Goal: Download file/media

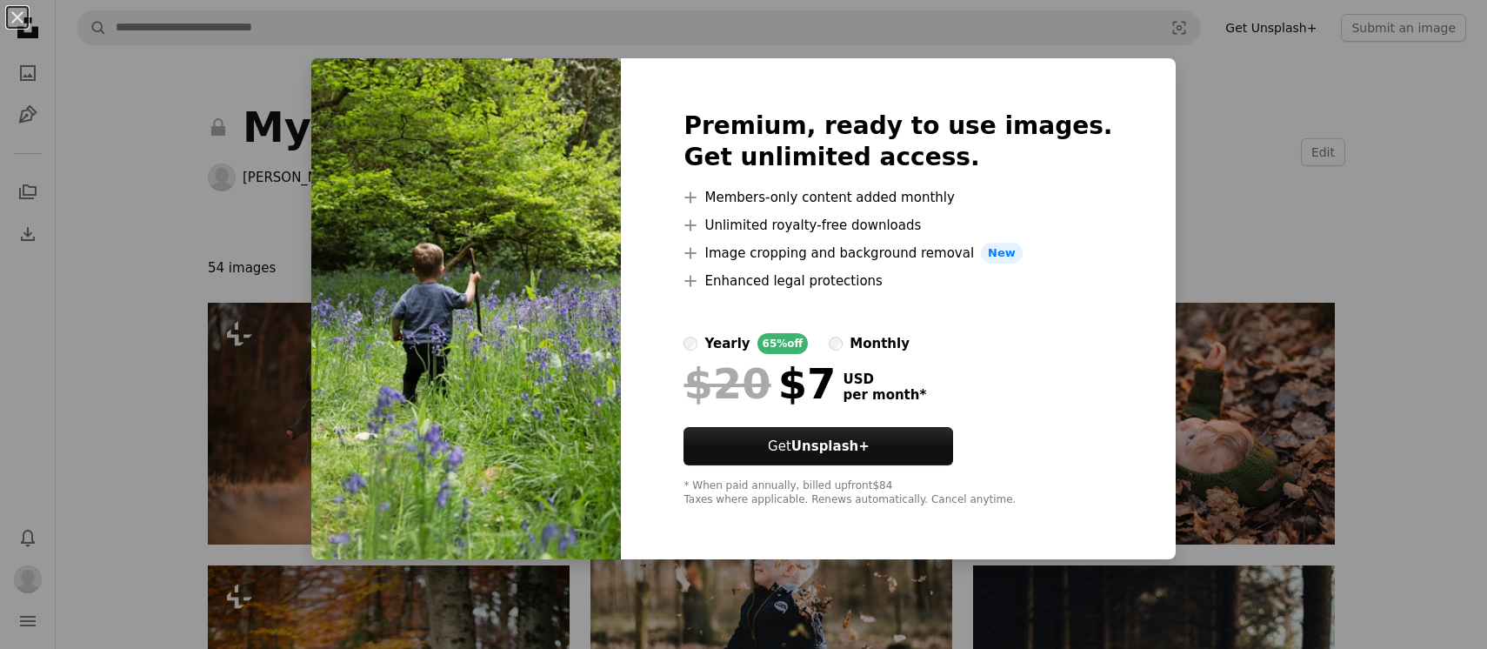
scroll to position [6541, 0]
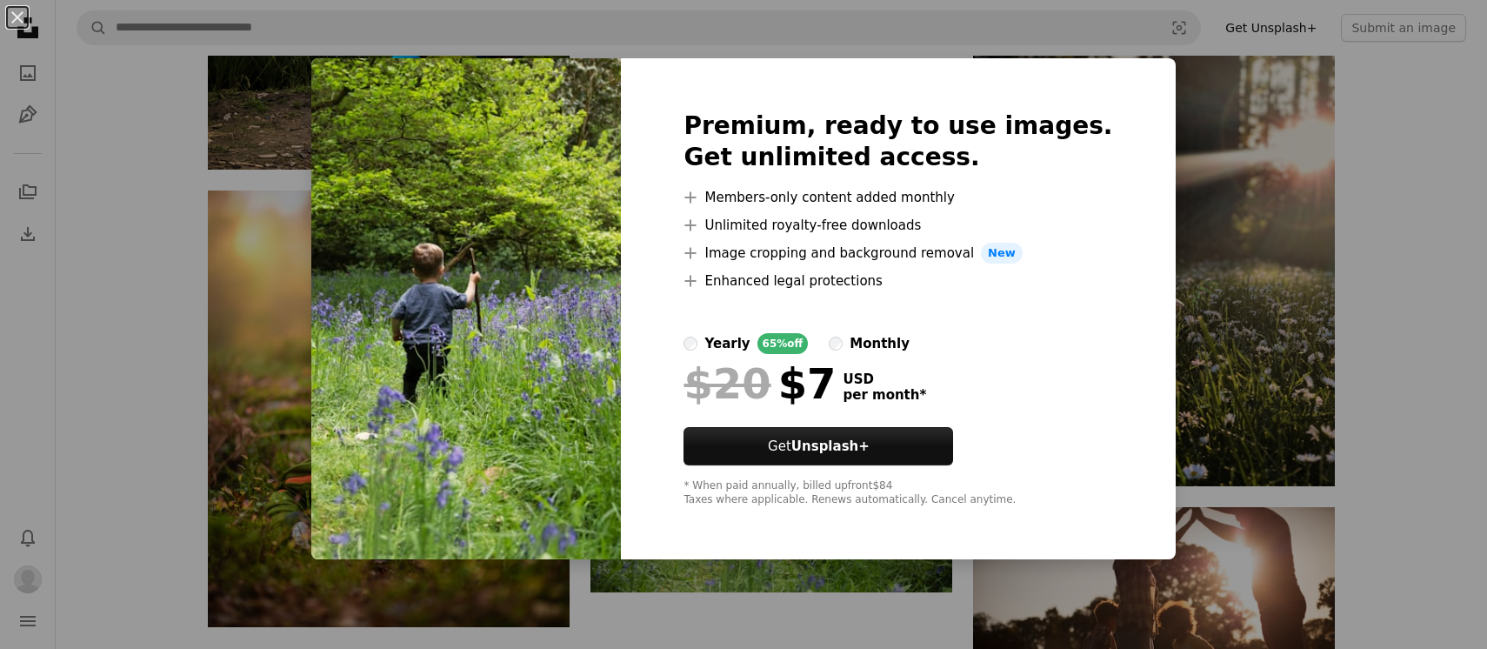
click at [324, 477] on div "An X shape Premium, ready to use images. Get unlimited access. A plus sign Memb…" at bounding box center [743, 324] width 1487 height 649
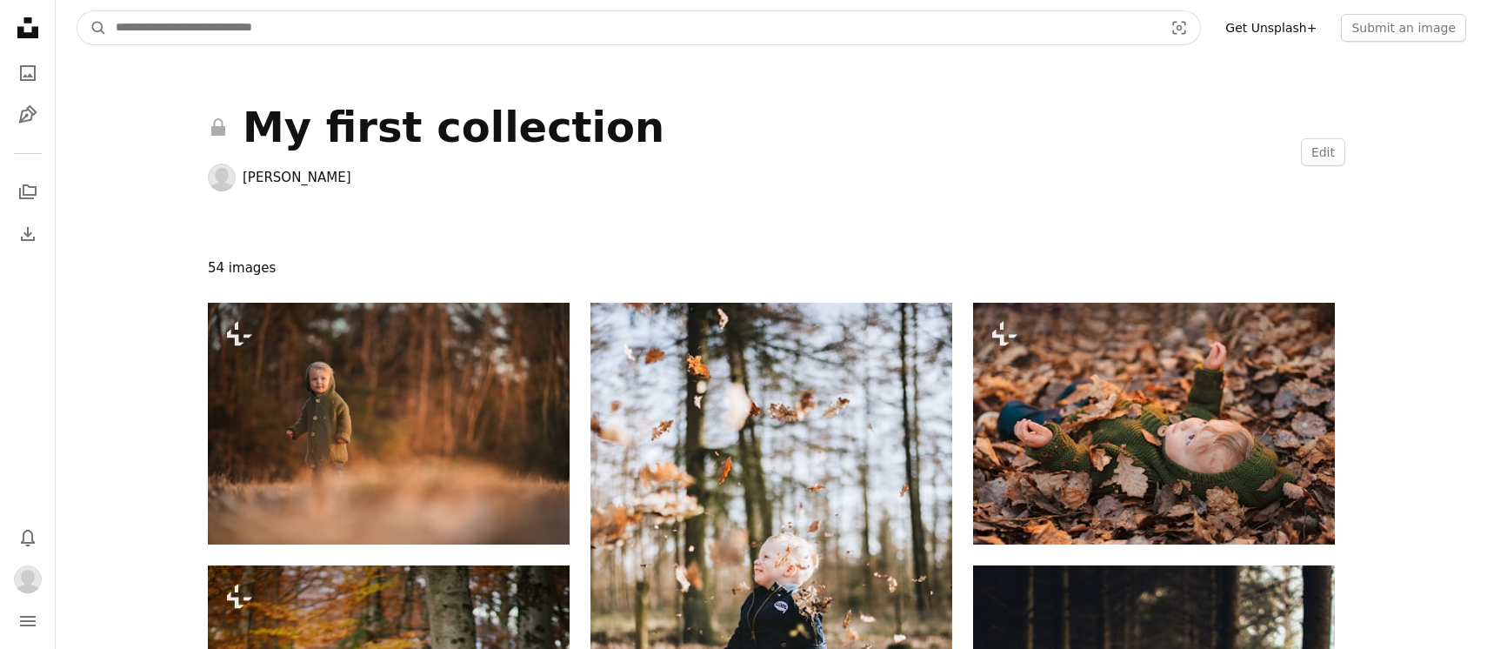
click at [304, 28] on input "Find visuals sitewide" at bounding box center [632, 27] width 1051 height 33
type input "**********"
click button "A magnifying glass" at bounding box center [92, 27] width 30 height 33
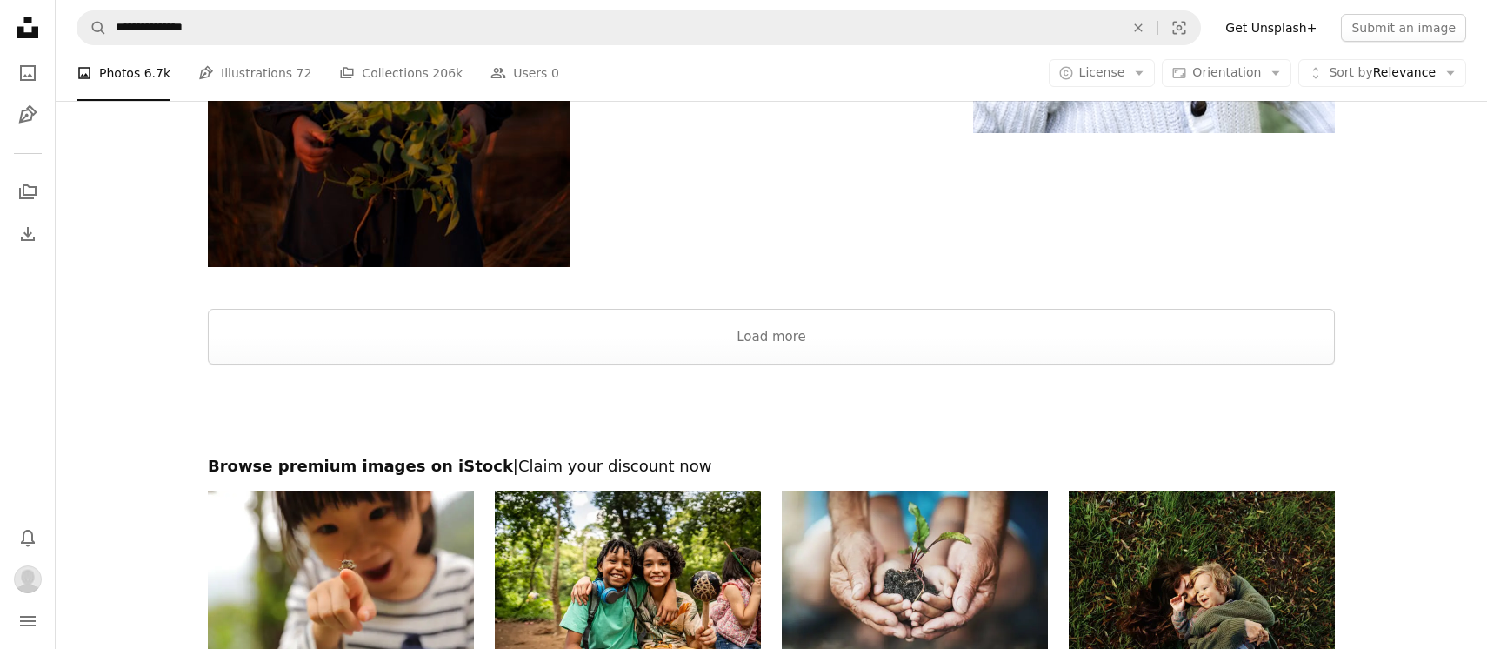
scroll to position [2820, 0]
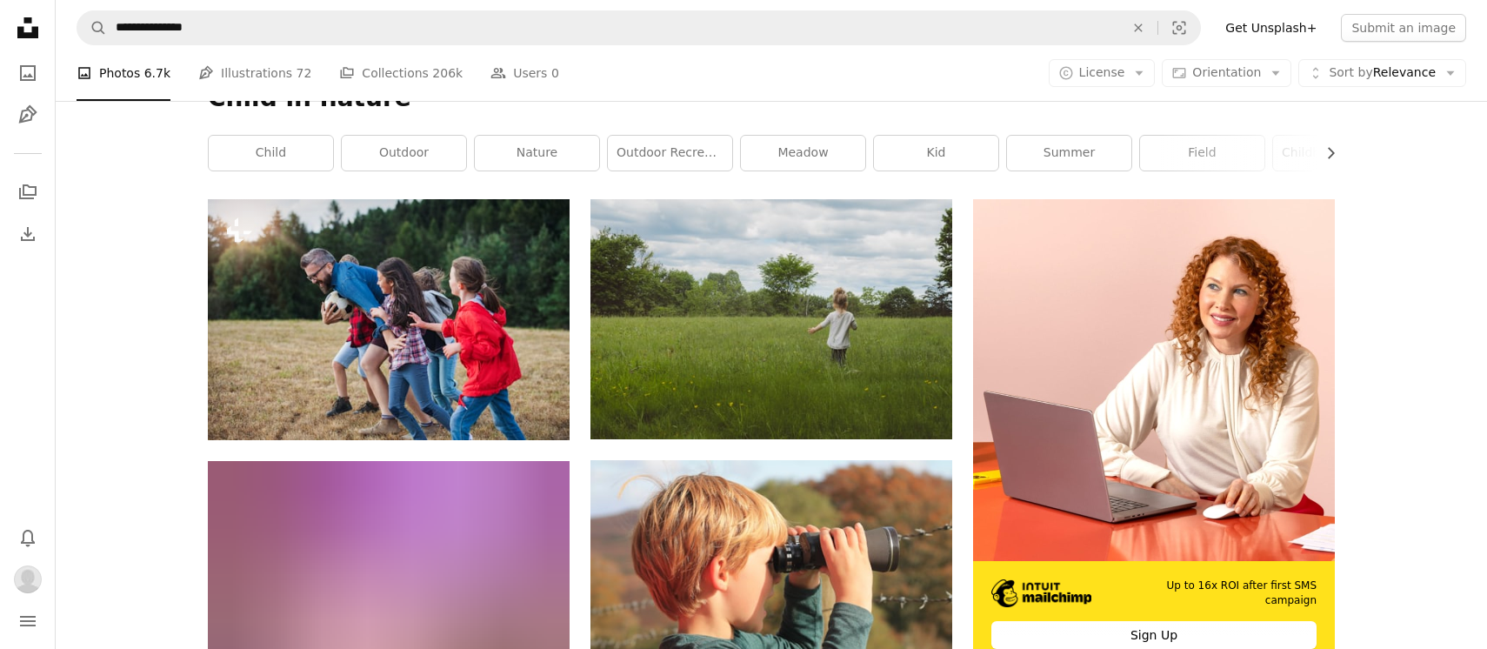
scroll to position [0, 0]
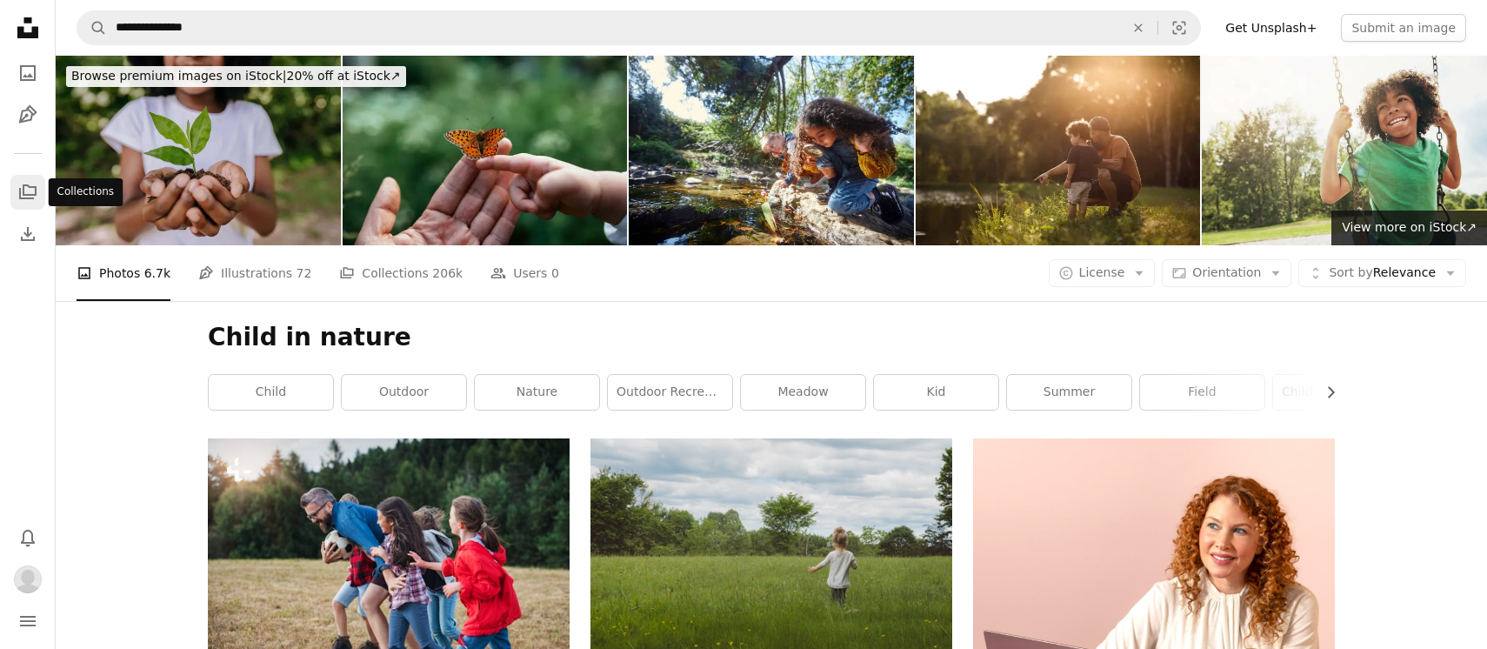
click at [30, 198] on icon "A stack of folders" at bounding box center [27, 192] width 21 height 21
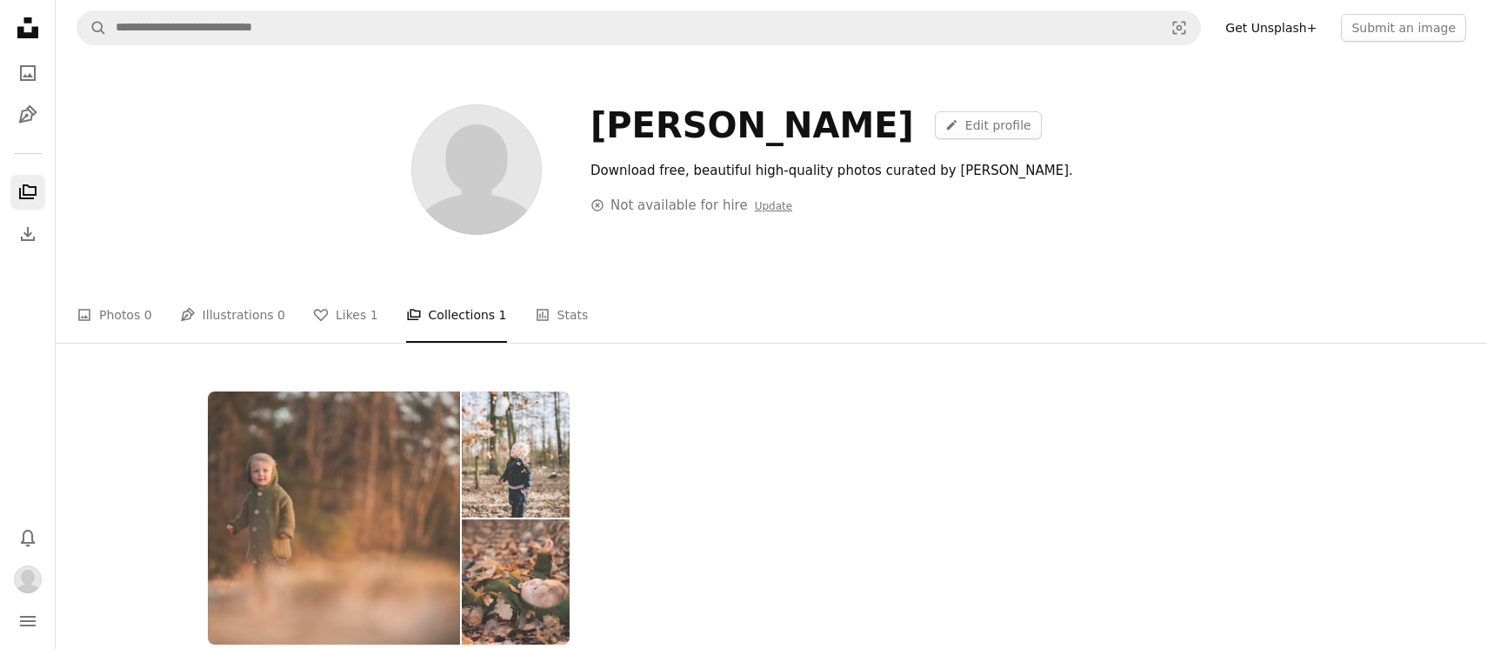
click at [386, 512] on img at bounding box center [334, 517] width 252 height 253
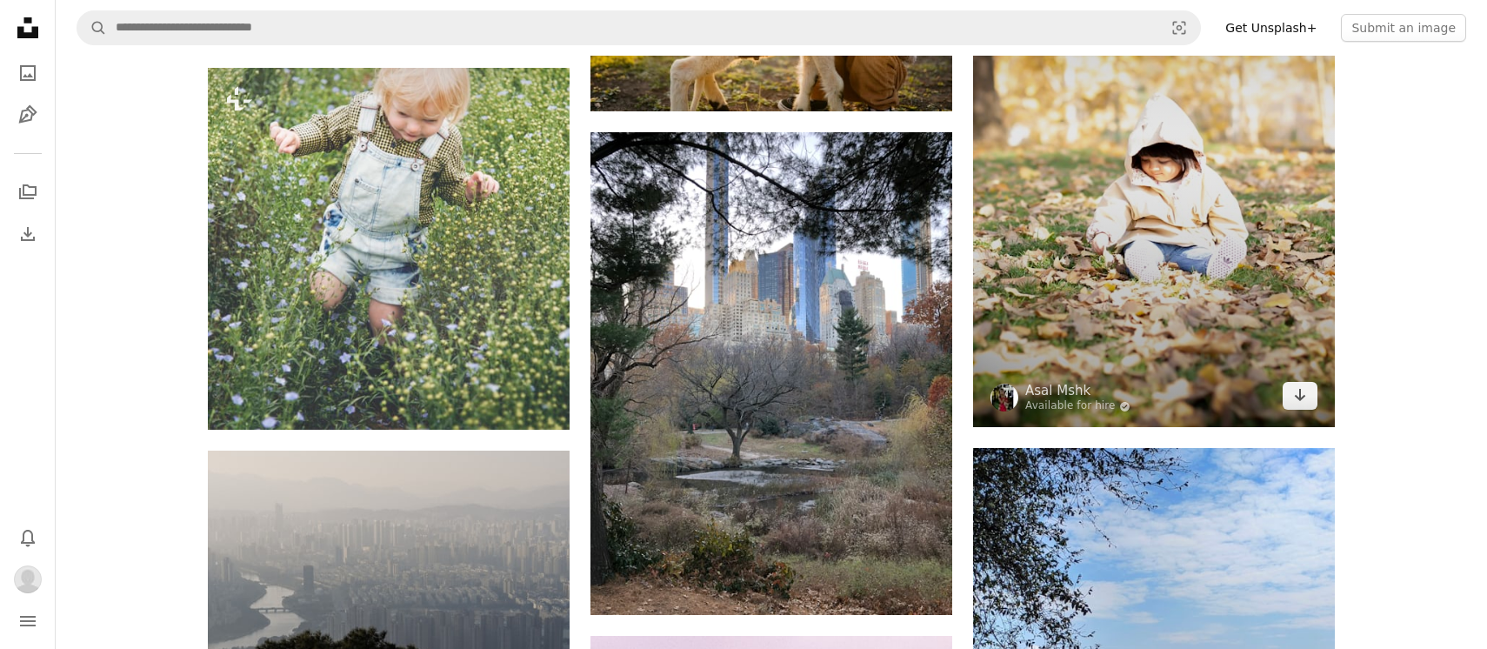
scroll to position [4099, 0]
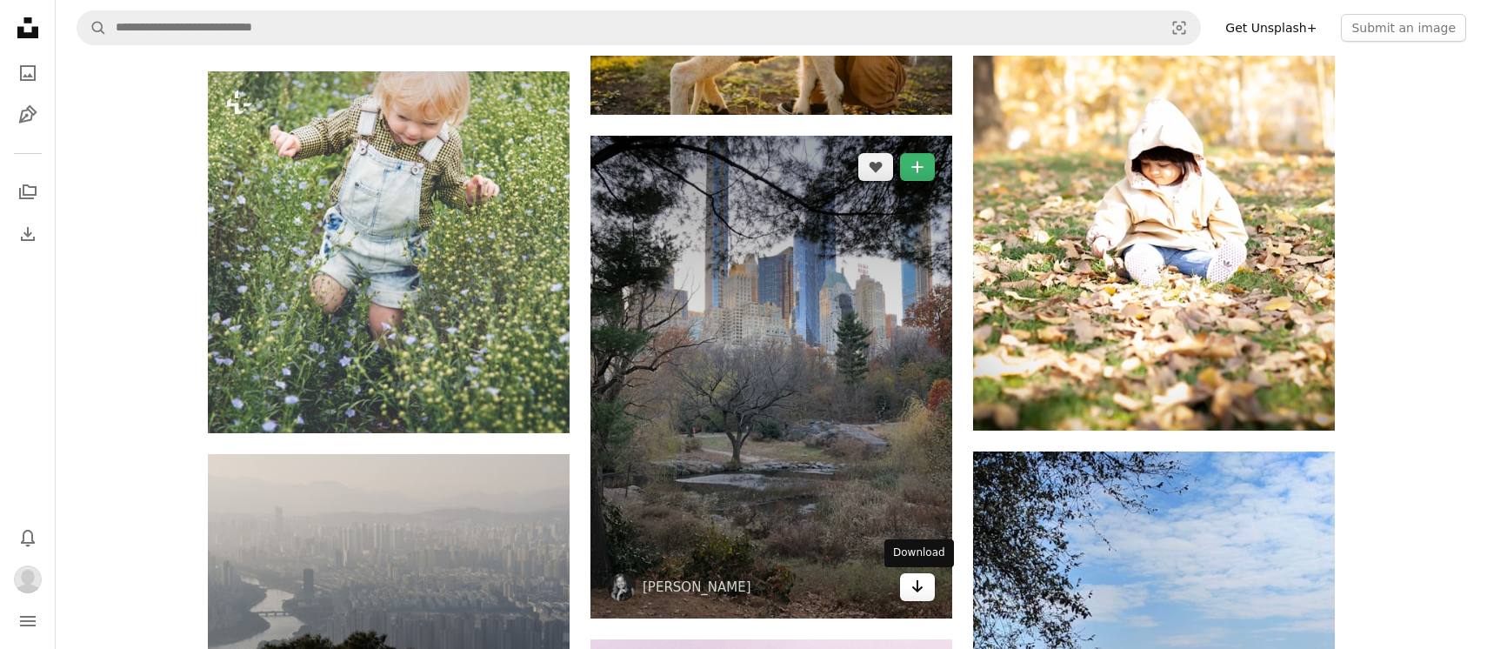
click at [921, 587] on icon "Download" at bounding box center [917, 586] width 11 height 12
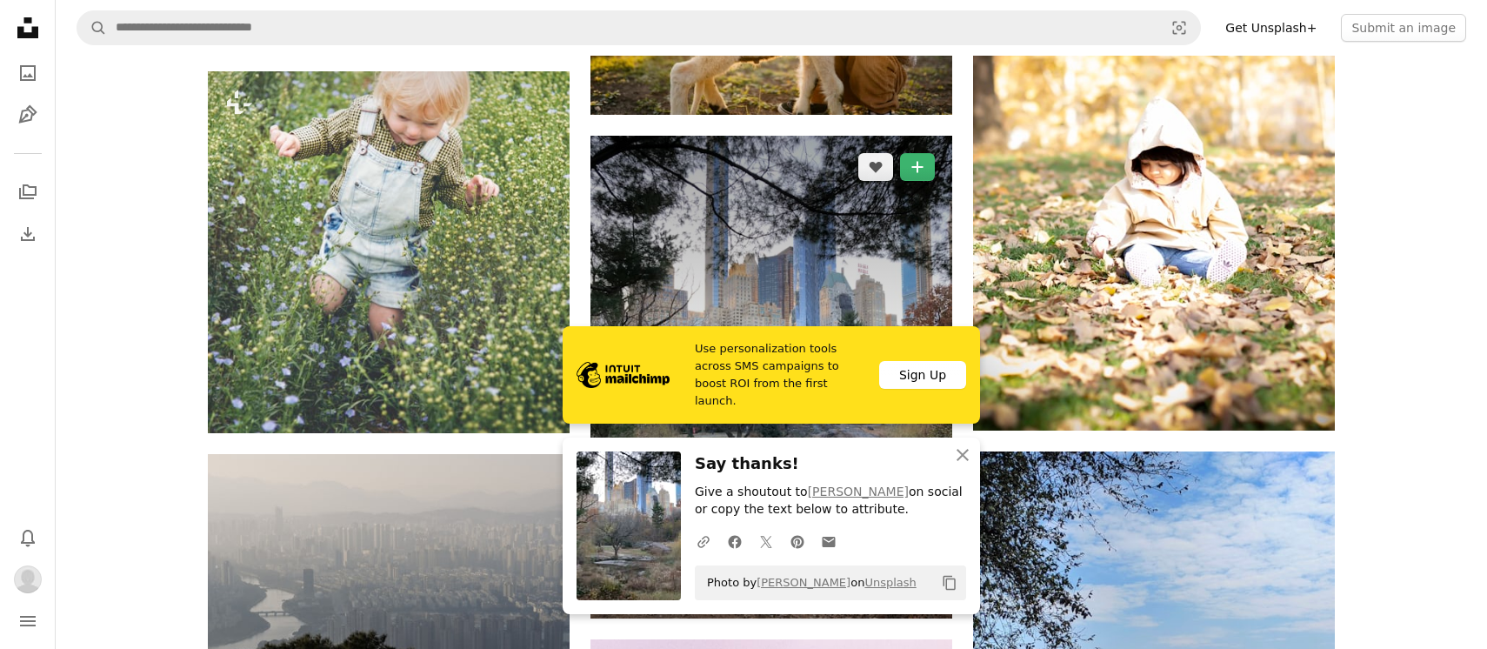
click at [777, 237] on img at bounding box center [771, 377] width 362 height 483
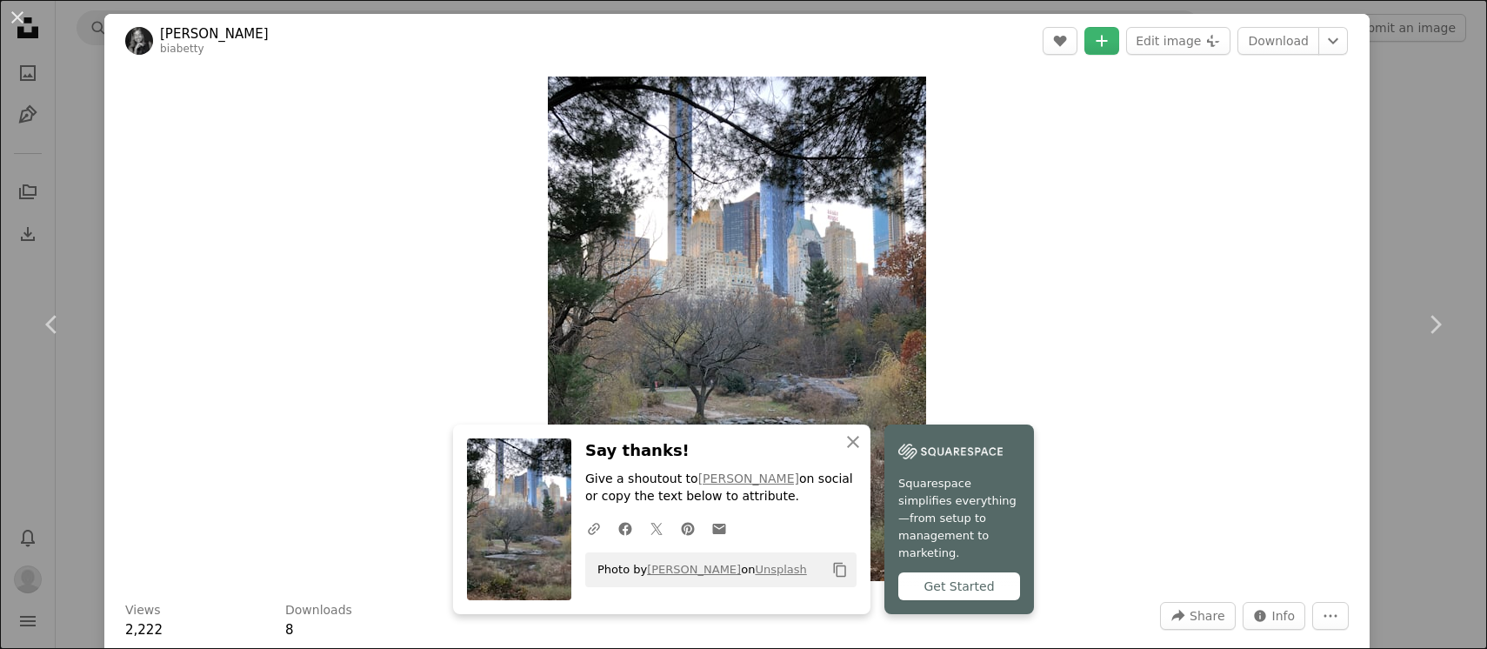
click at [1423, 179] on div "An X shape Chevron left Chevron right Beatriz Monteiro biabetty A heart A plus …" at bounding box center [743, 324] width 1487 height 649
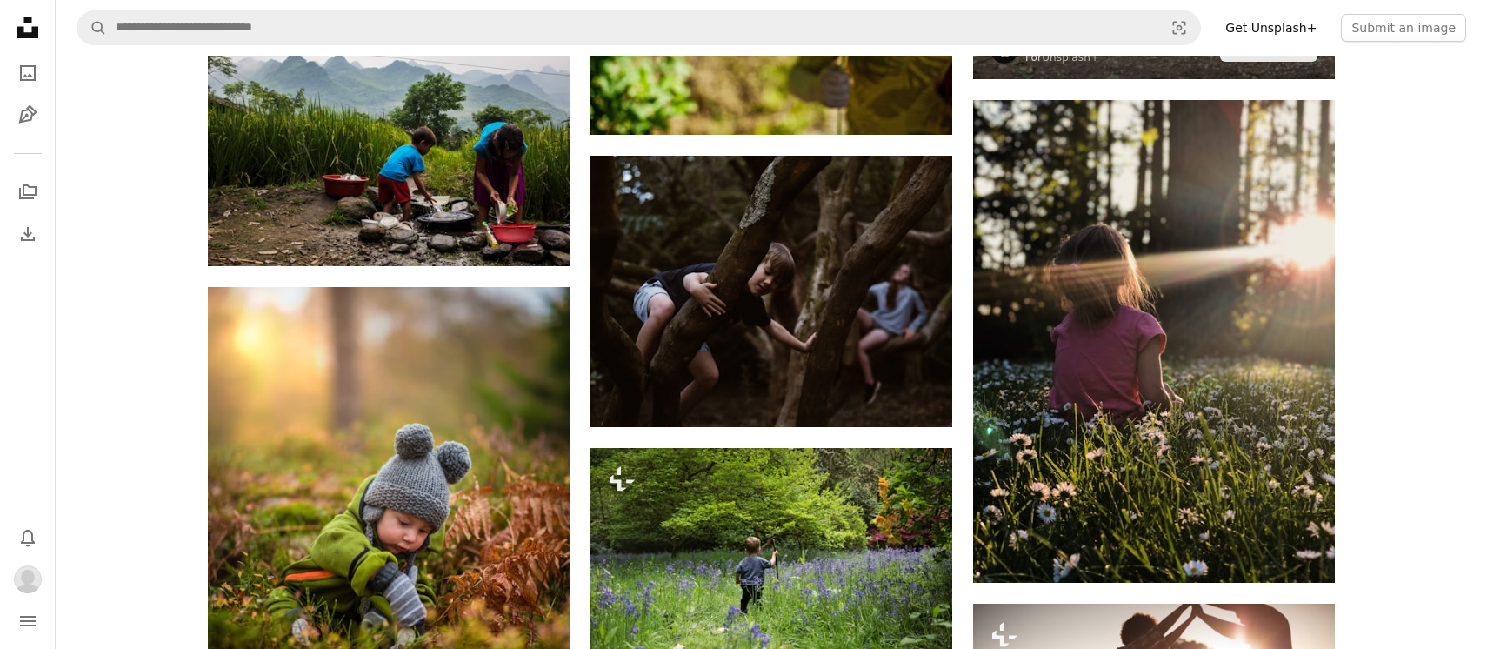
scroll to position [6448, 0]
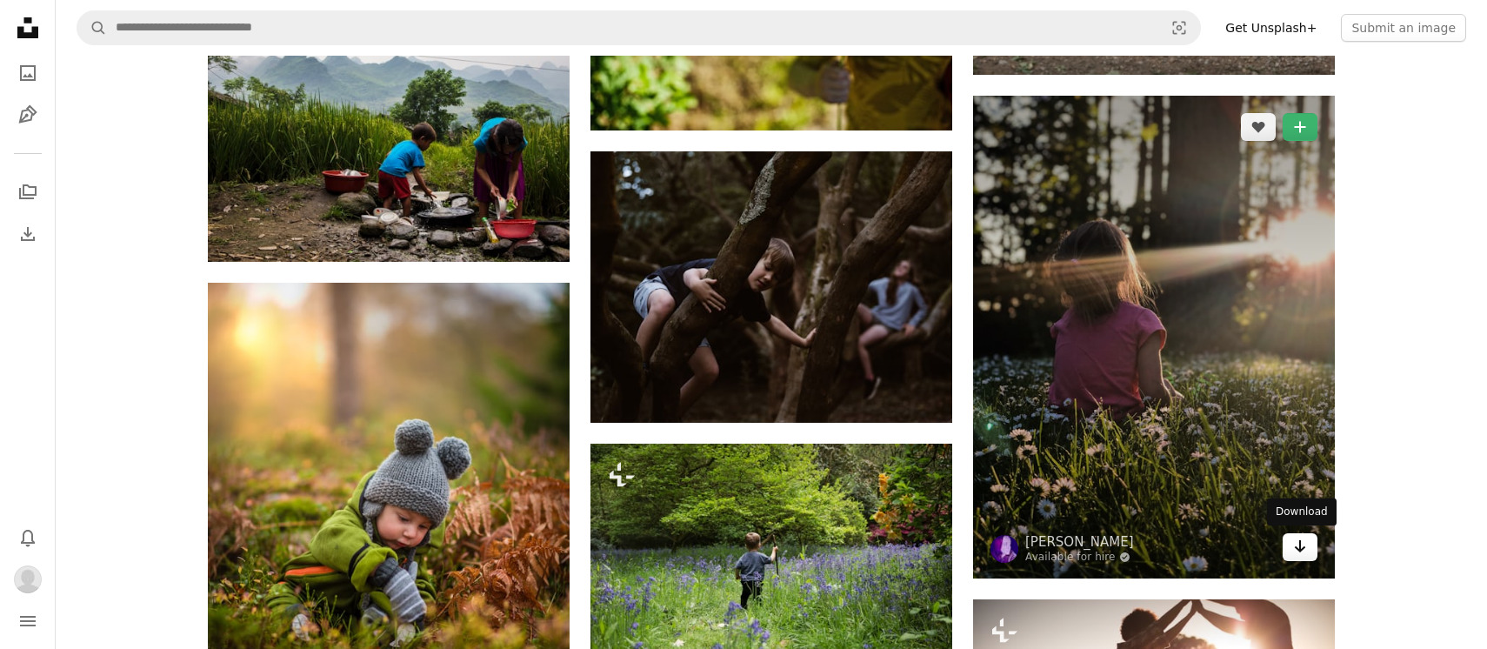
click at [1298, 549] on icon "Download" at bounding box center [1300, 546] width 11 height 12
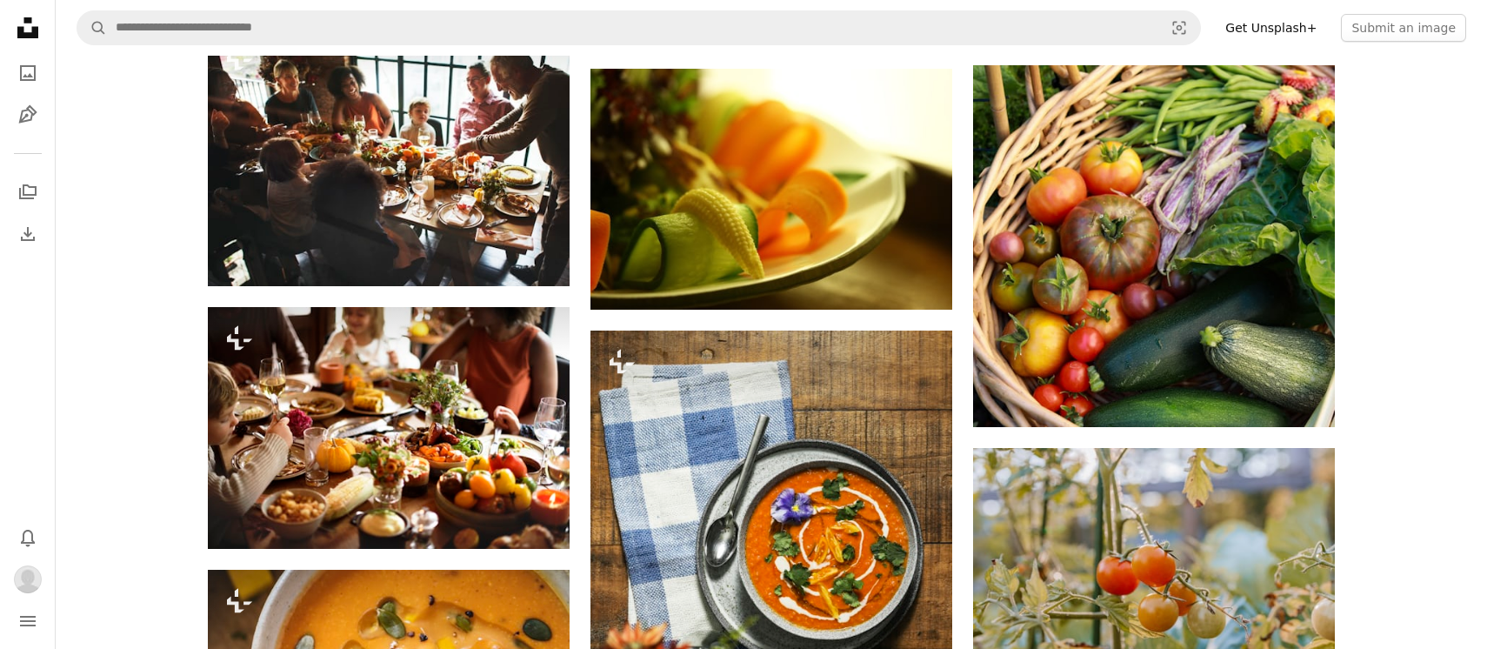
scroll to position [2108, 0]
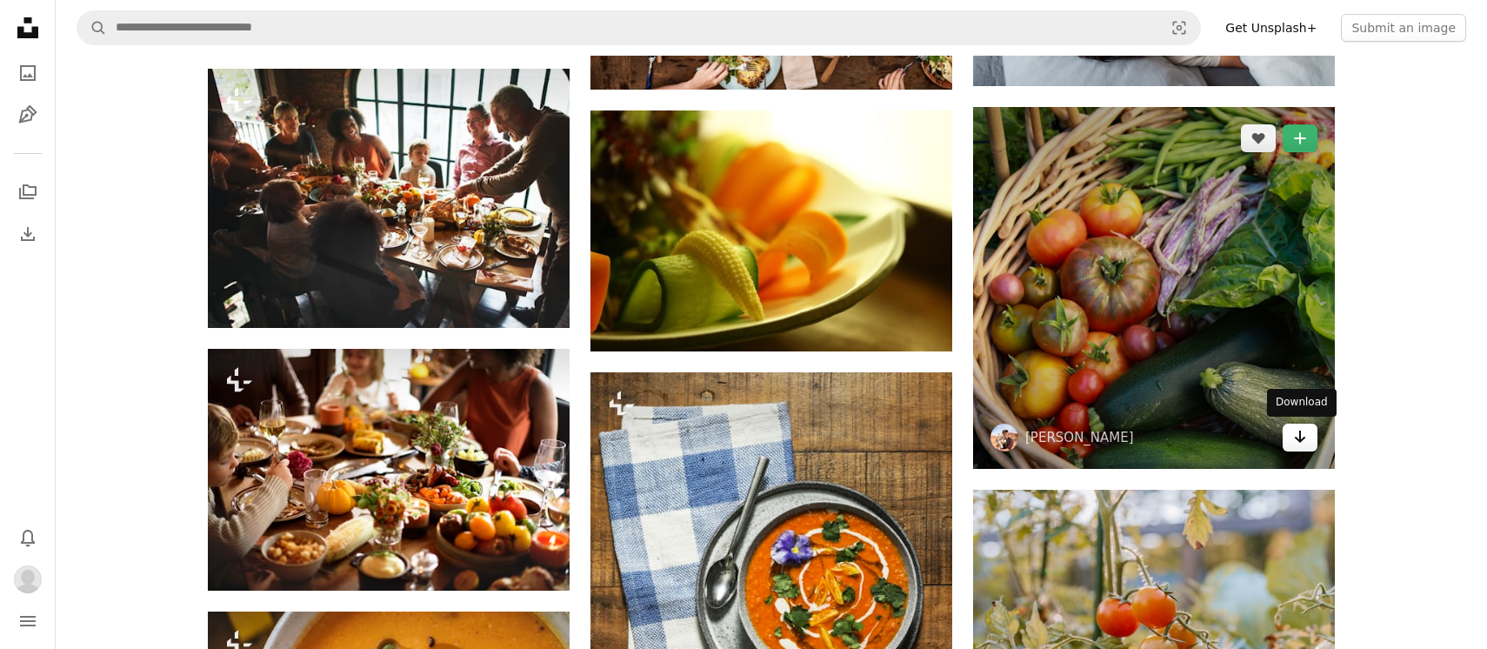
click at [1294, 440] on icon "Arrow pointing down" at bounding box center [1300, 436] width 14 height 21
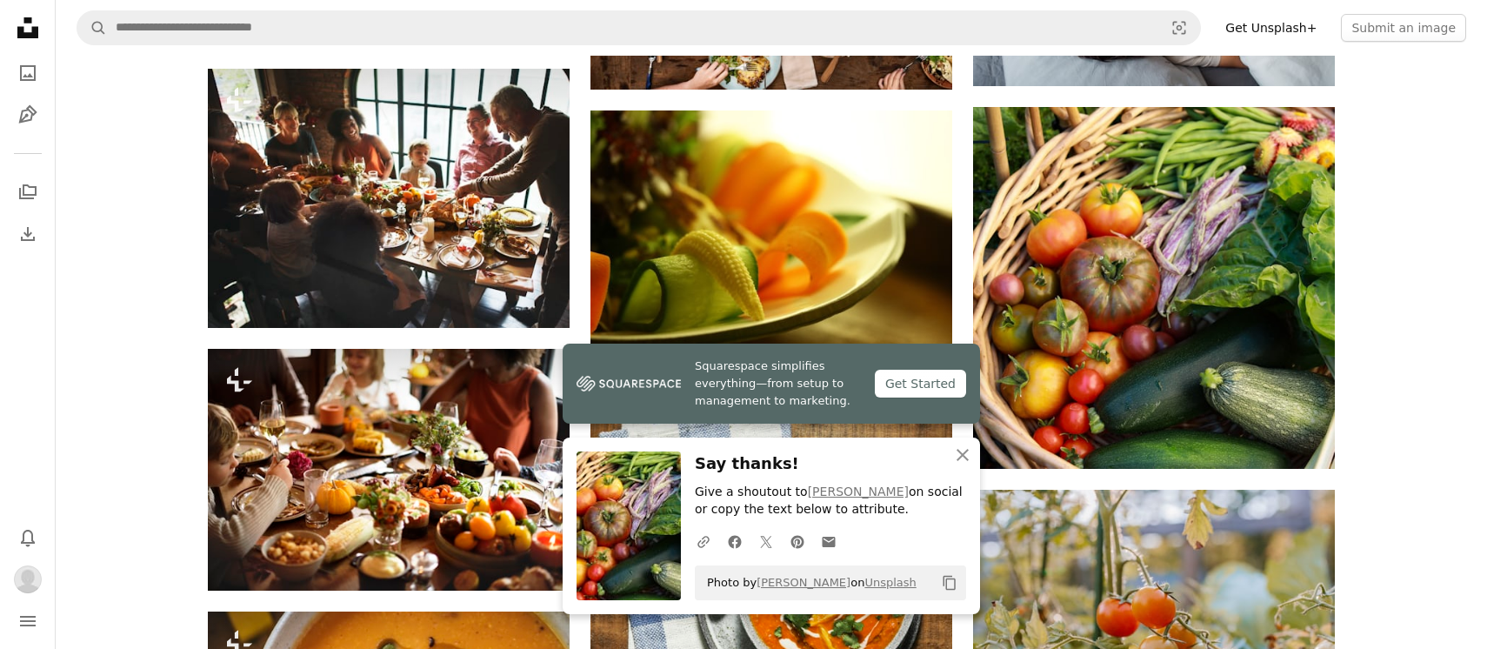
click at [963, 458] on icon "An X shape" at bounding box center [962, 454] width 21 height 21
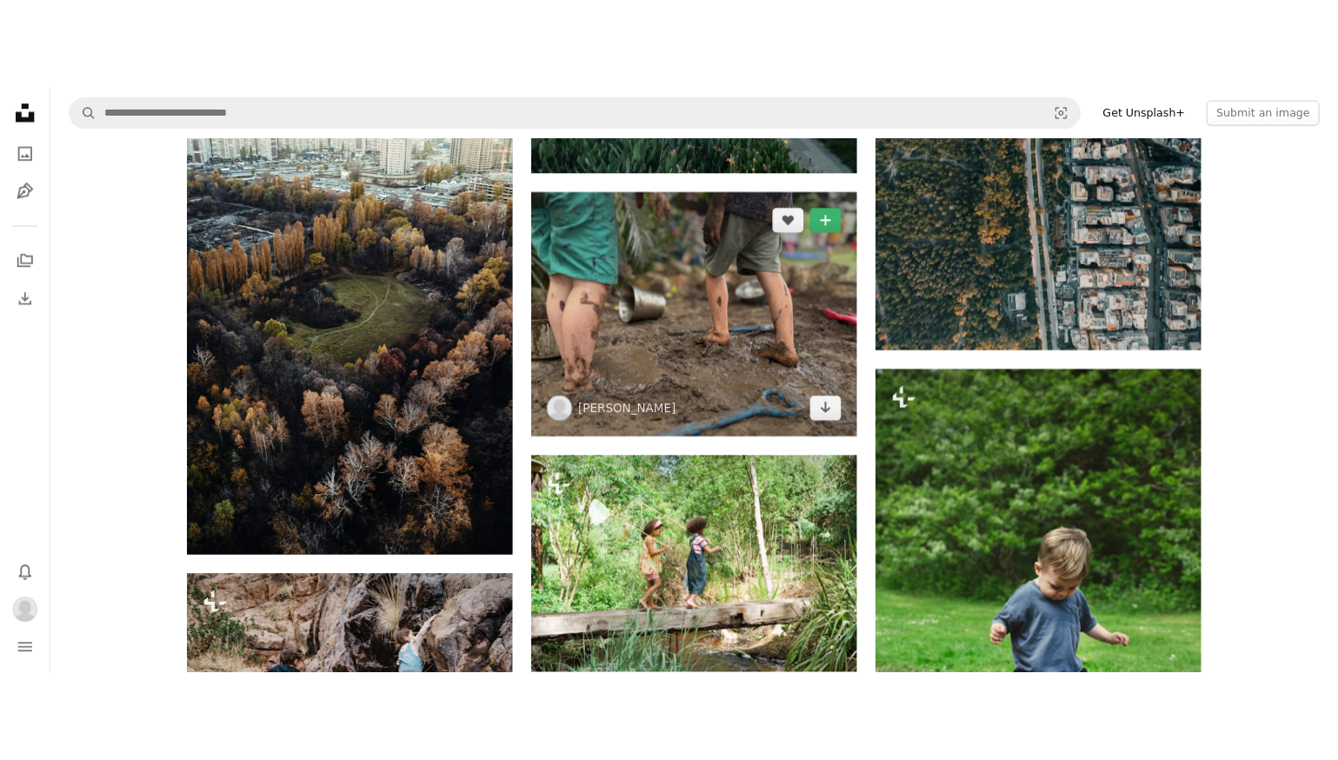
scroll to position [5647, 0]
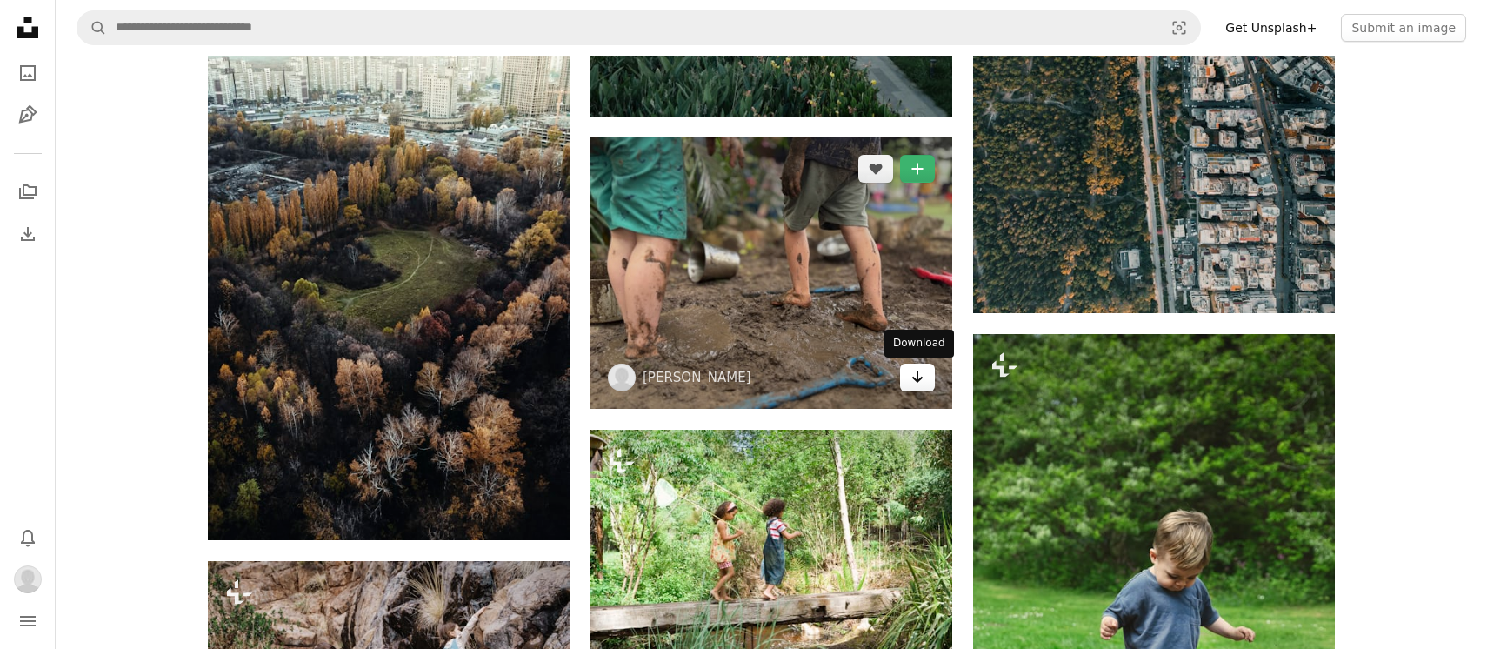
click at [914, 388] on link "Arrow pointing down" at bounding box center [917, 378] width 35 height 28
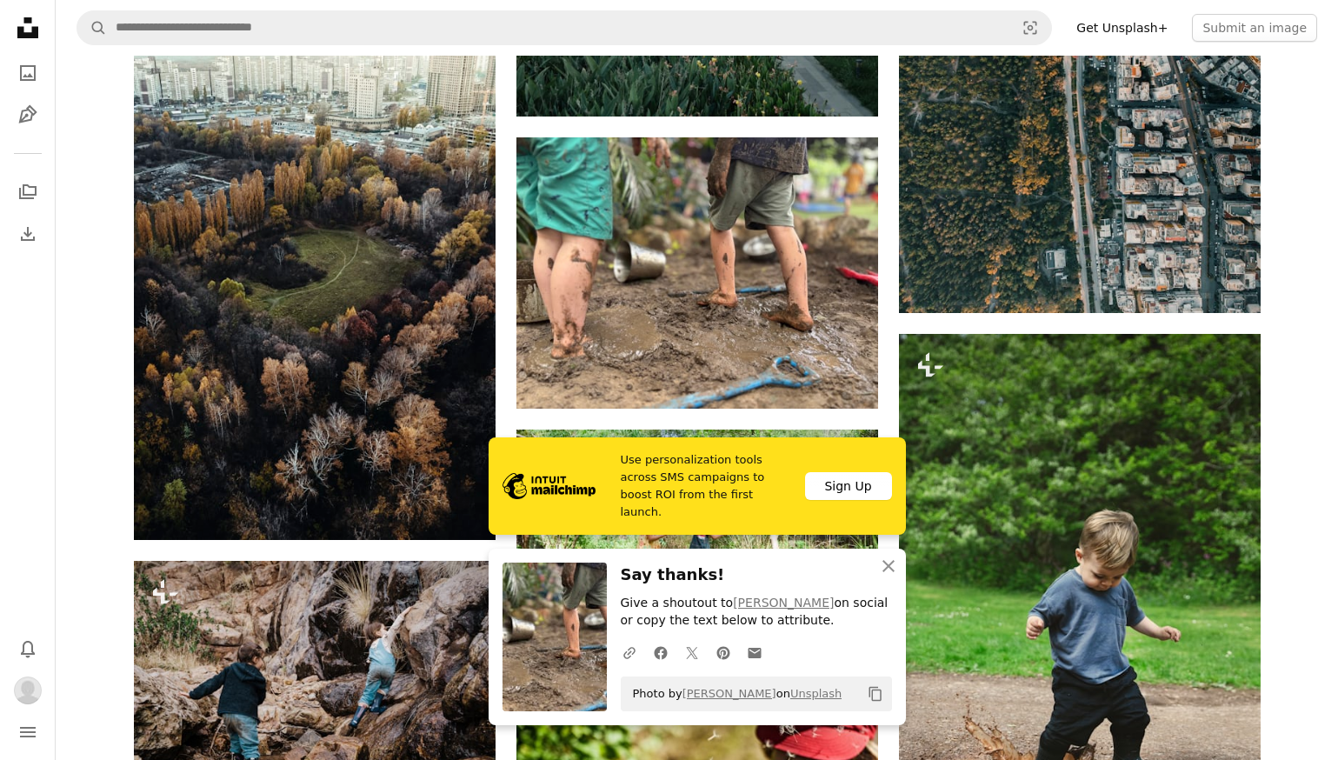
click at [886, 568] on icon "button" at bounding box center [889, 566] width 12 height 12
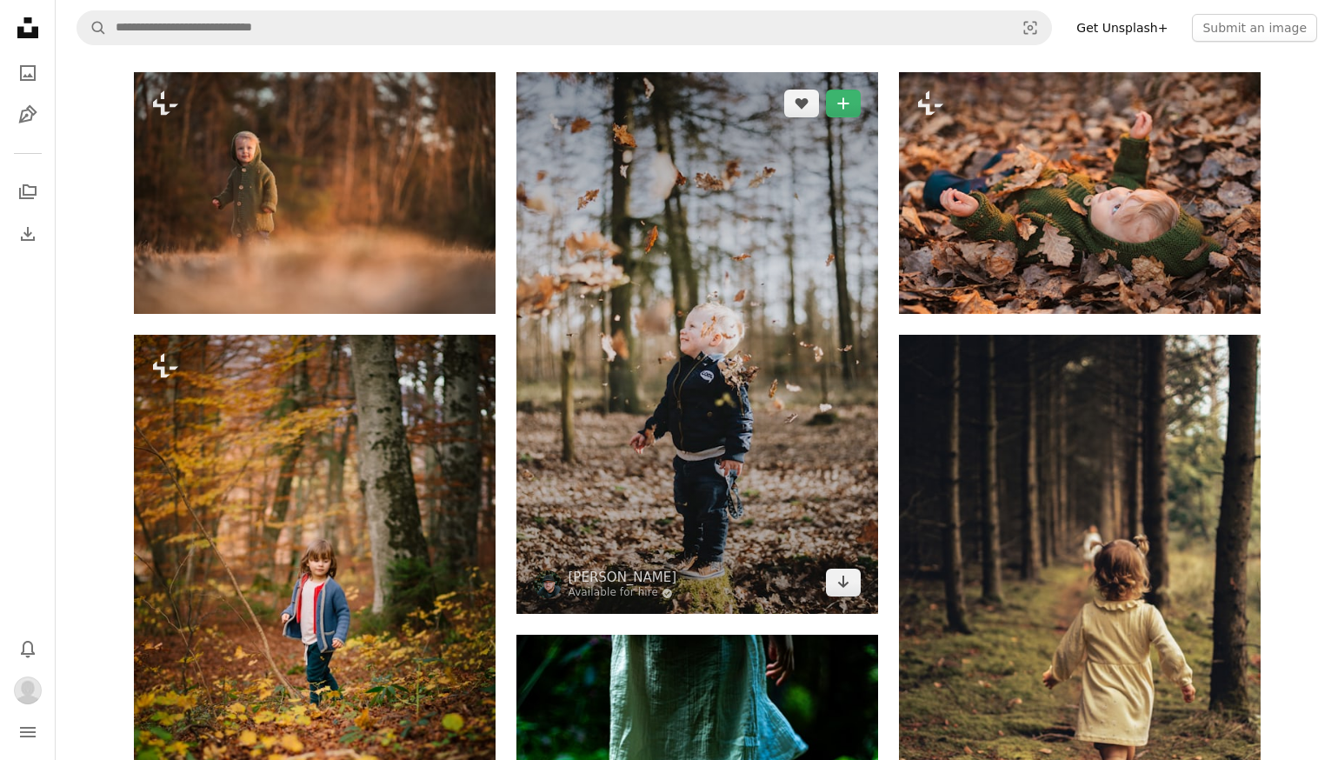
scroll to position [245, 0]
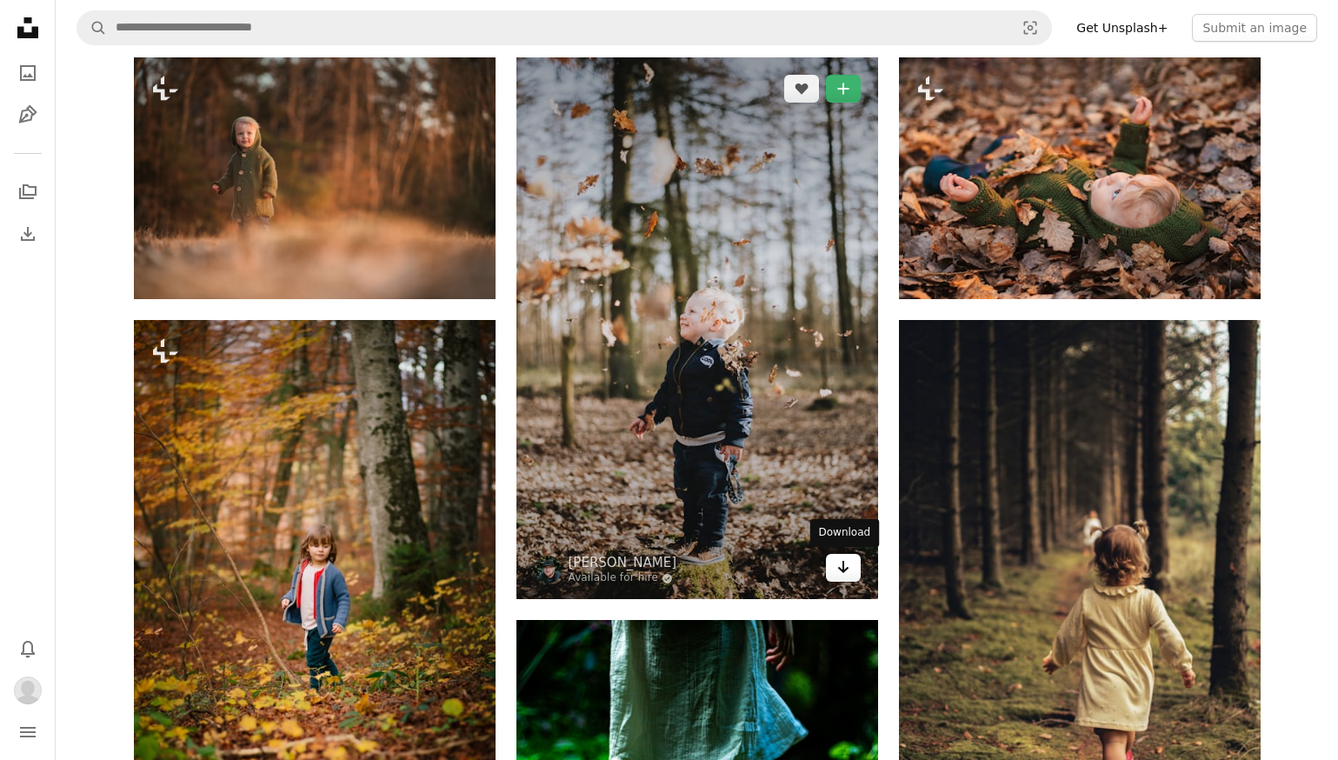
click at [847, 572] on icon "Arrow pointing down" at bounding box center [844, 567] width 14 height 21
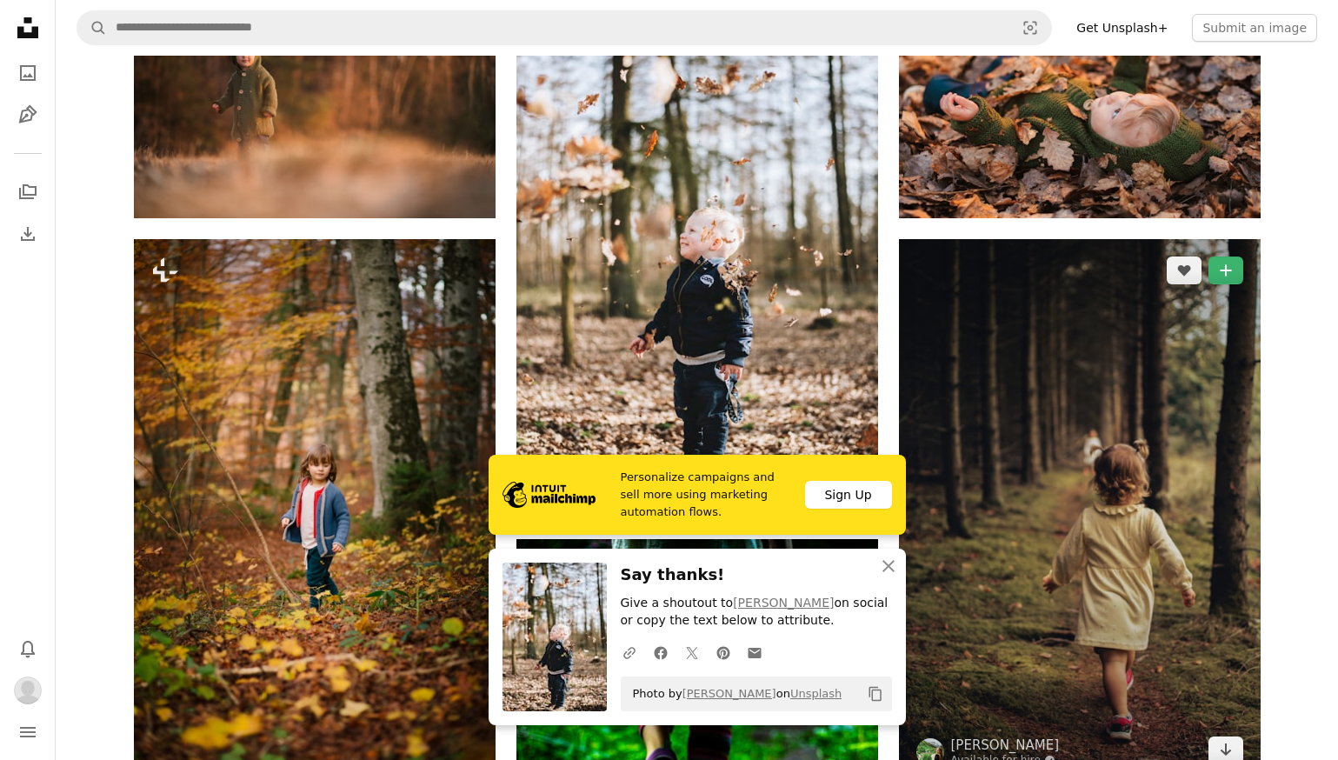
scroll to position [327, 0]
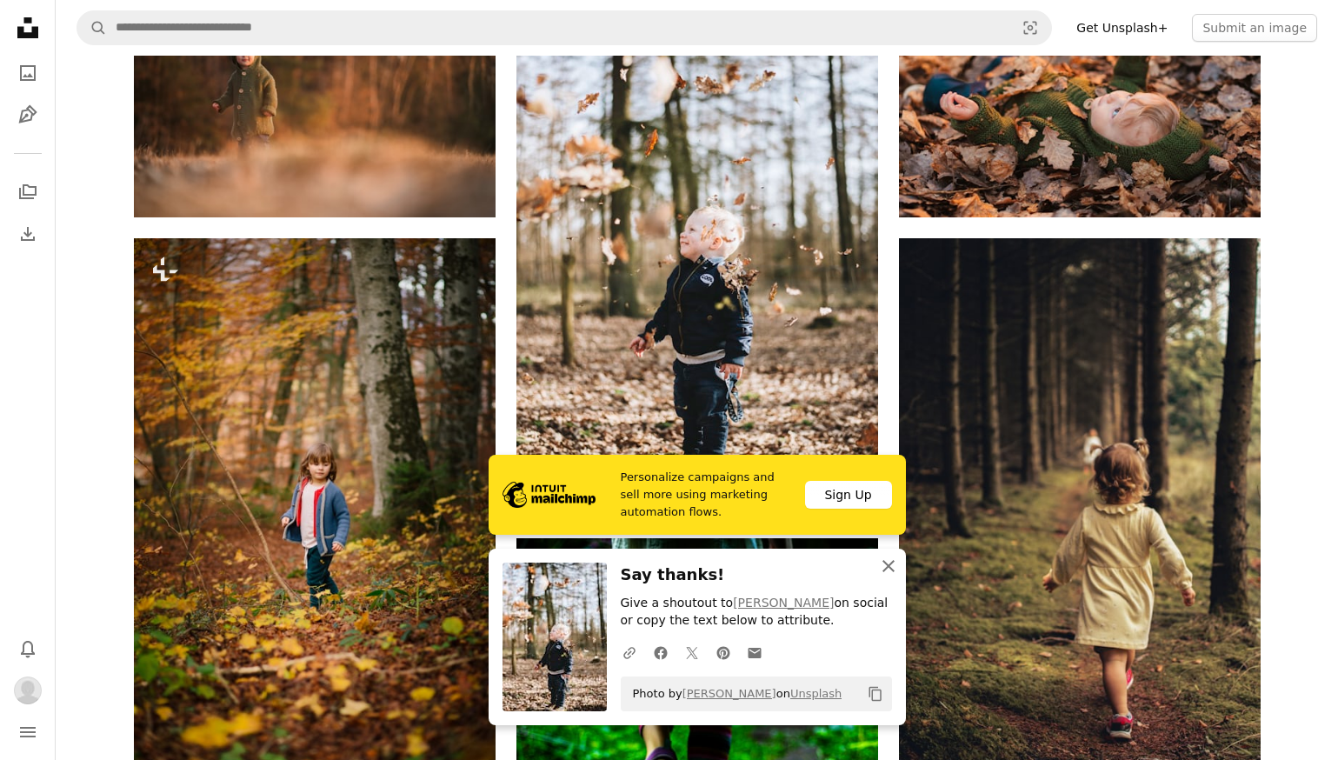
click at [885, 571] on icon "An X shape" at bounding box center [888, 566] width 21 height 21
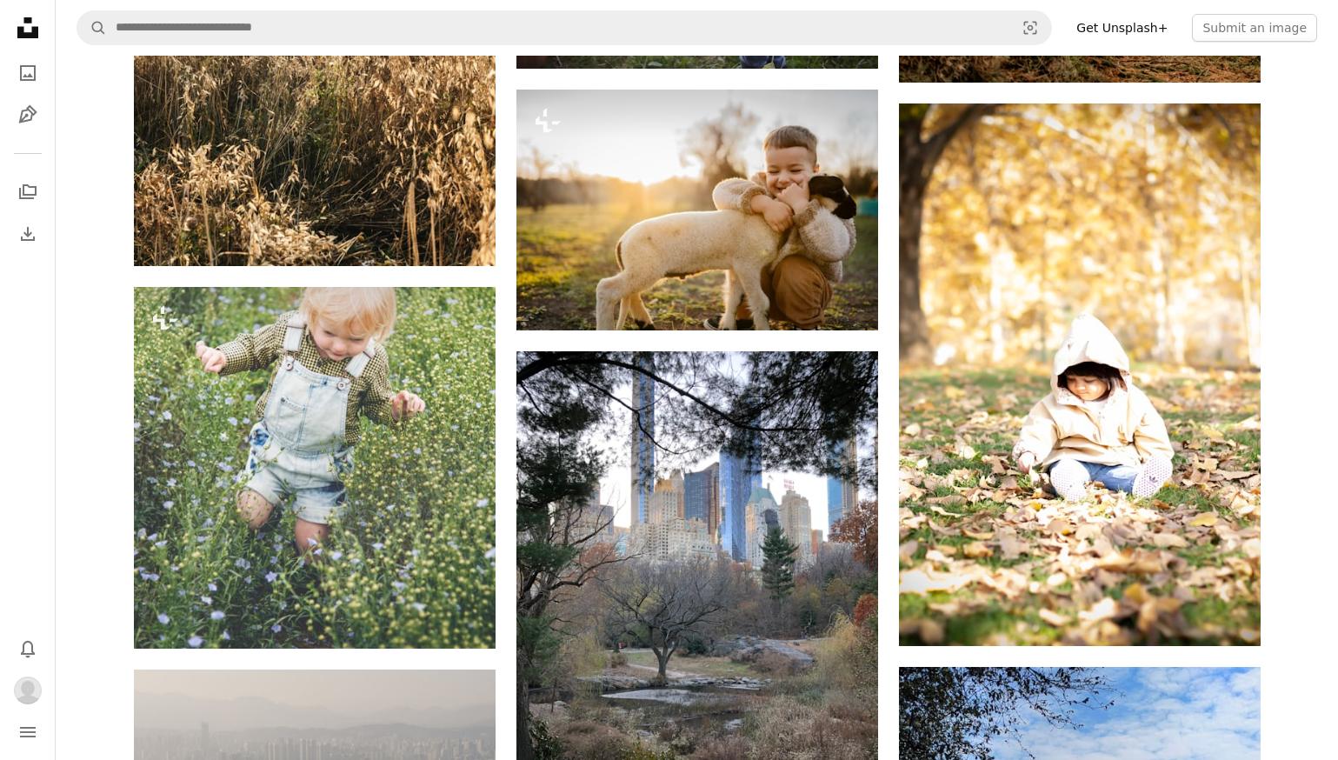
scroll to position [3884, 0]
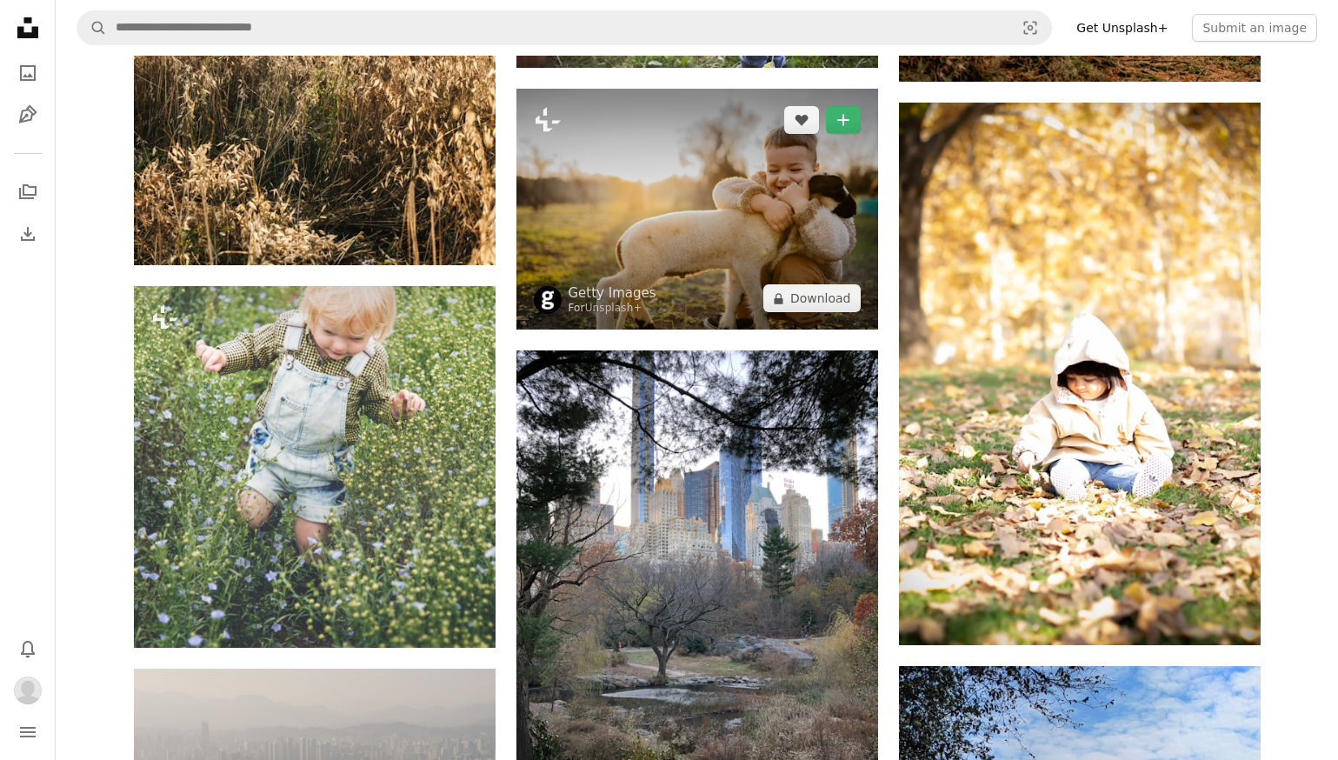
click at [702, 211] on img at bounding box center [698, 209] width 362 height 241
click at [690, 228] on img at bounding box center [698, 209] width 362 height 241
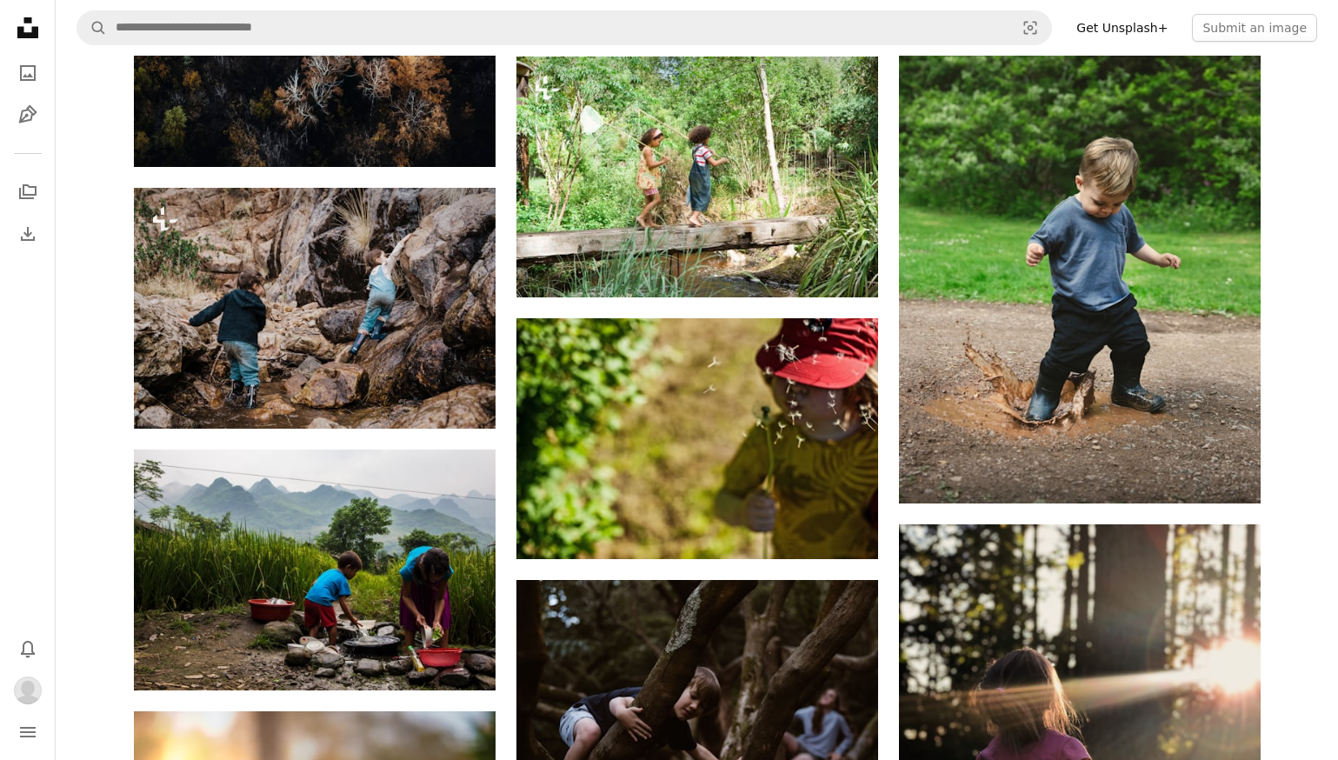
scroll to position [6032, 0]
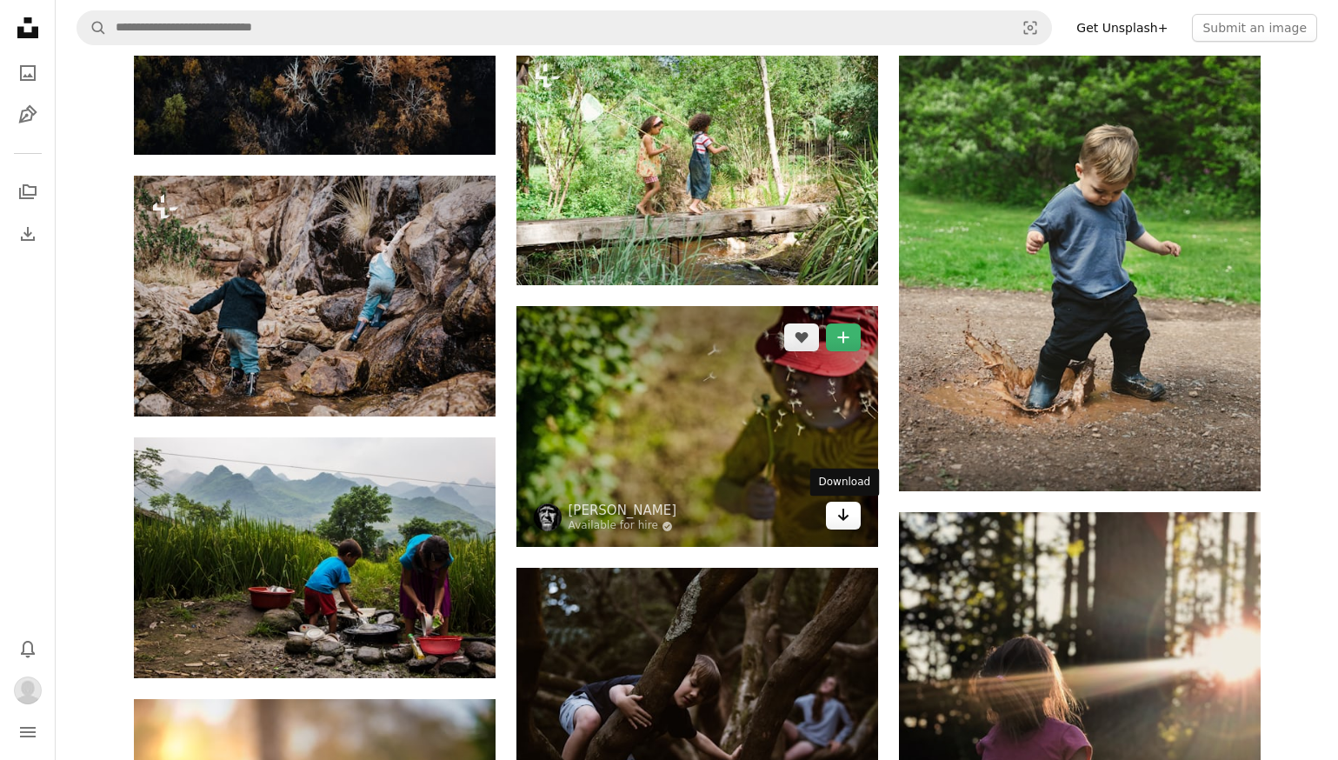
click at [844, 521] on icon "Download" at bounding box center [842, 515] width 11 height 12
